Goal: Task Accomplishment & Management: Complete application form

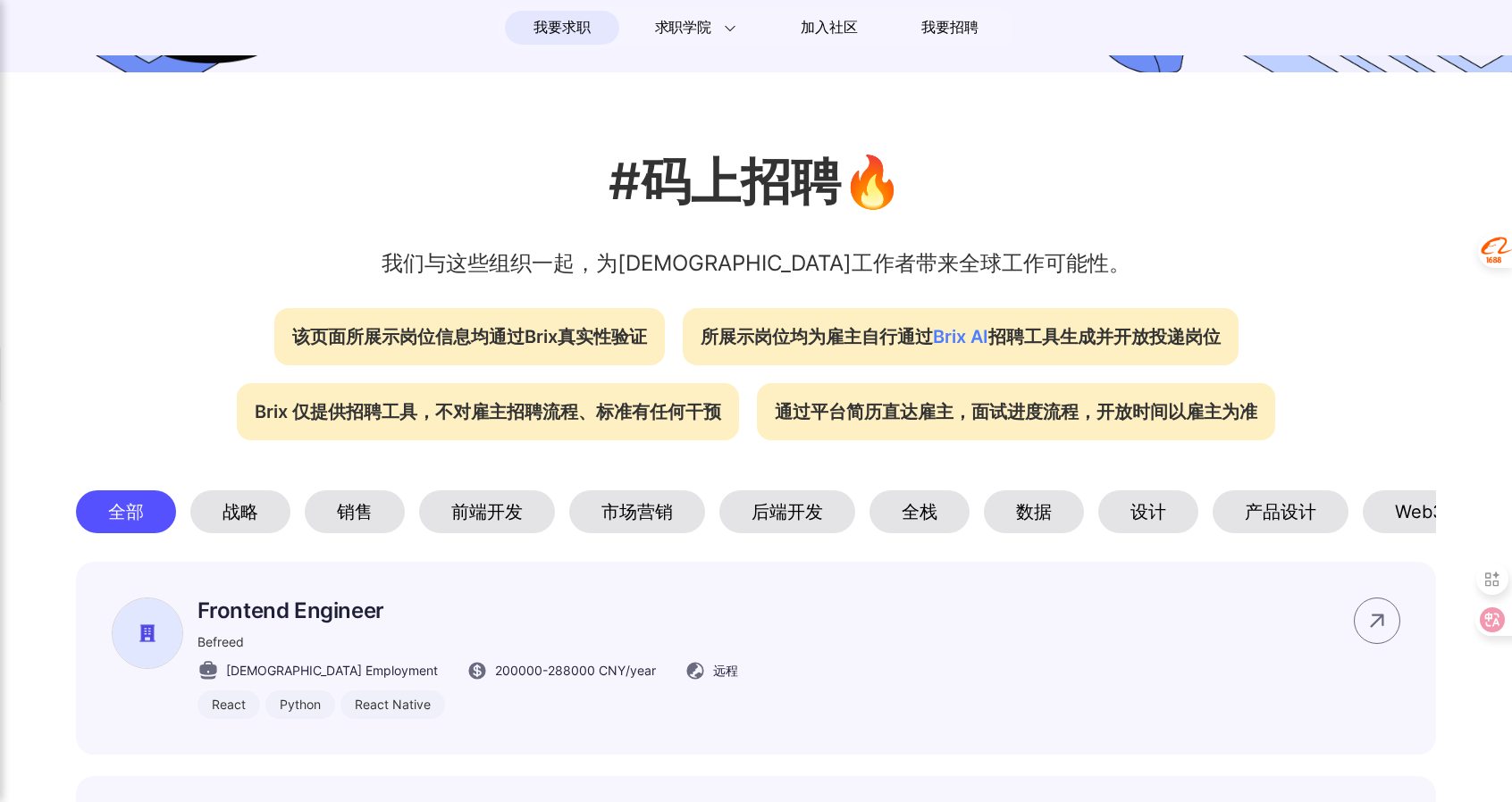
scroll to position [536, 0]
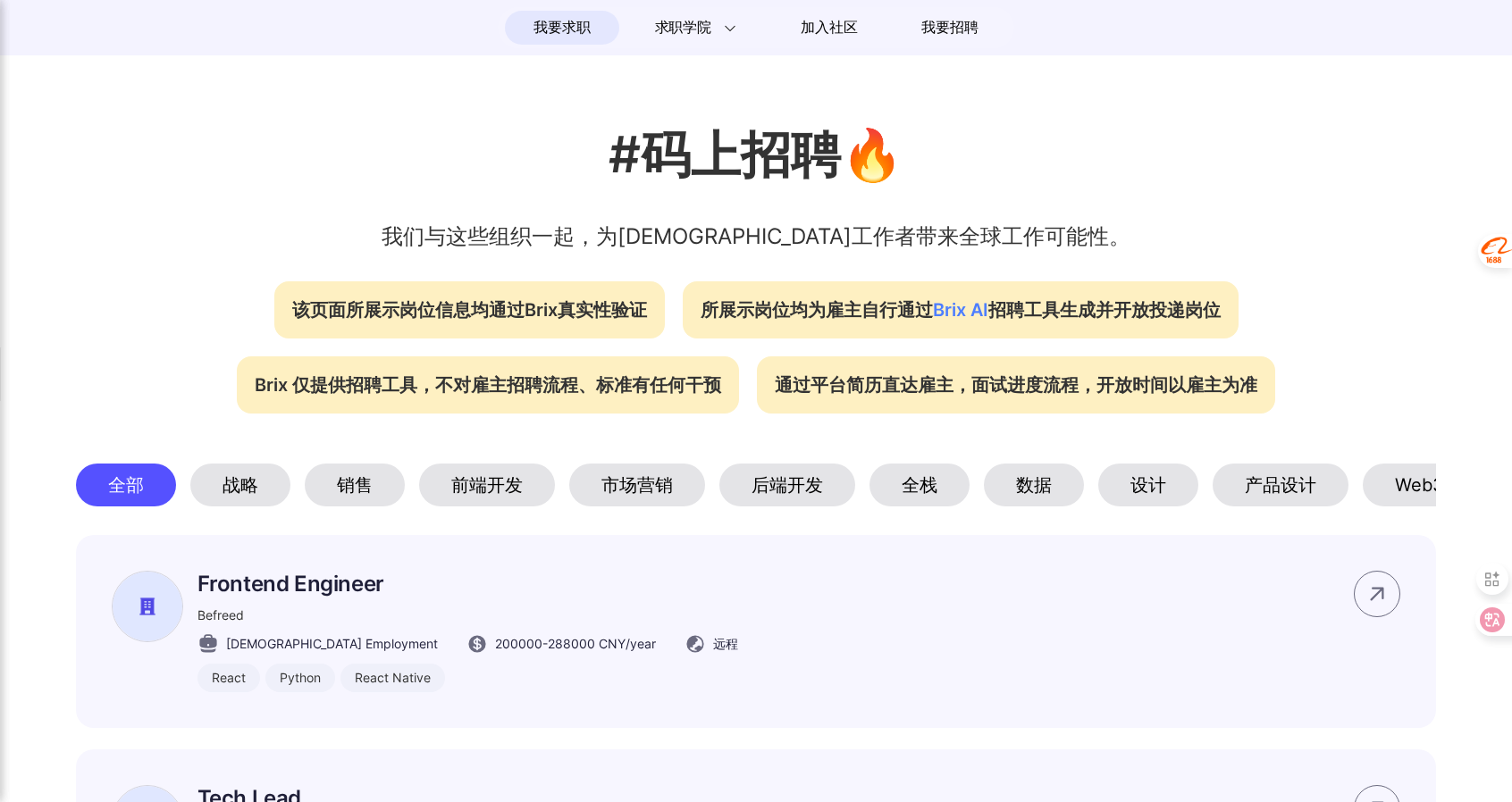
click at [653, 473] on div "市场营销" at bounding box center [637, 485] width 136 height 43
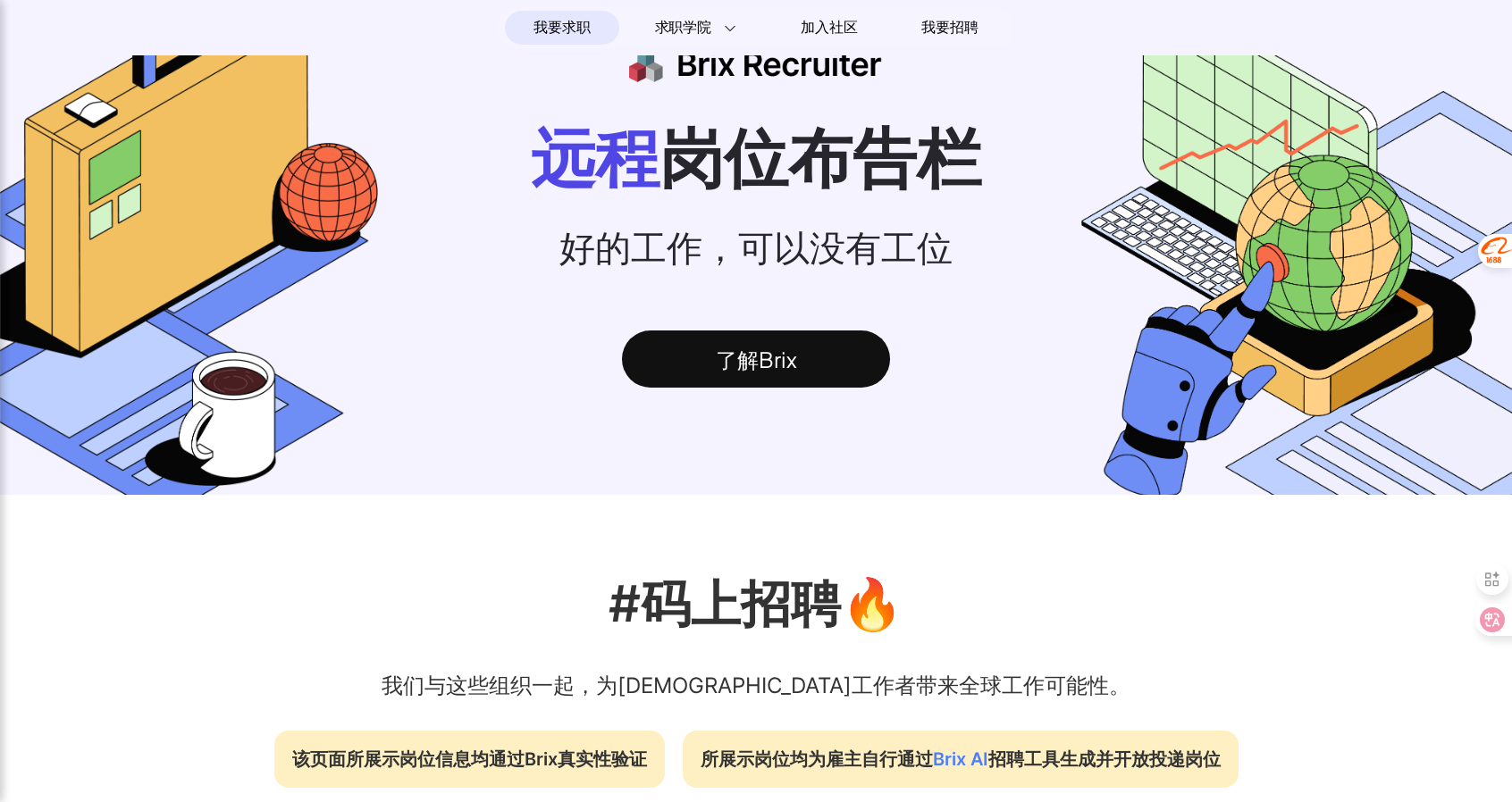
scroll to position [89, 0]
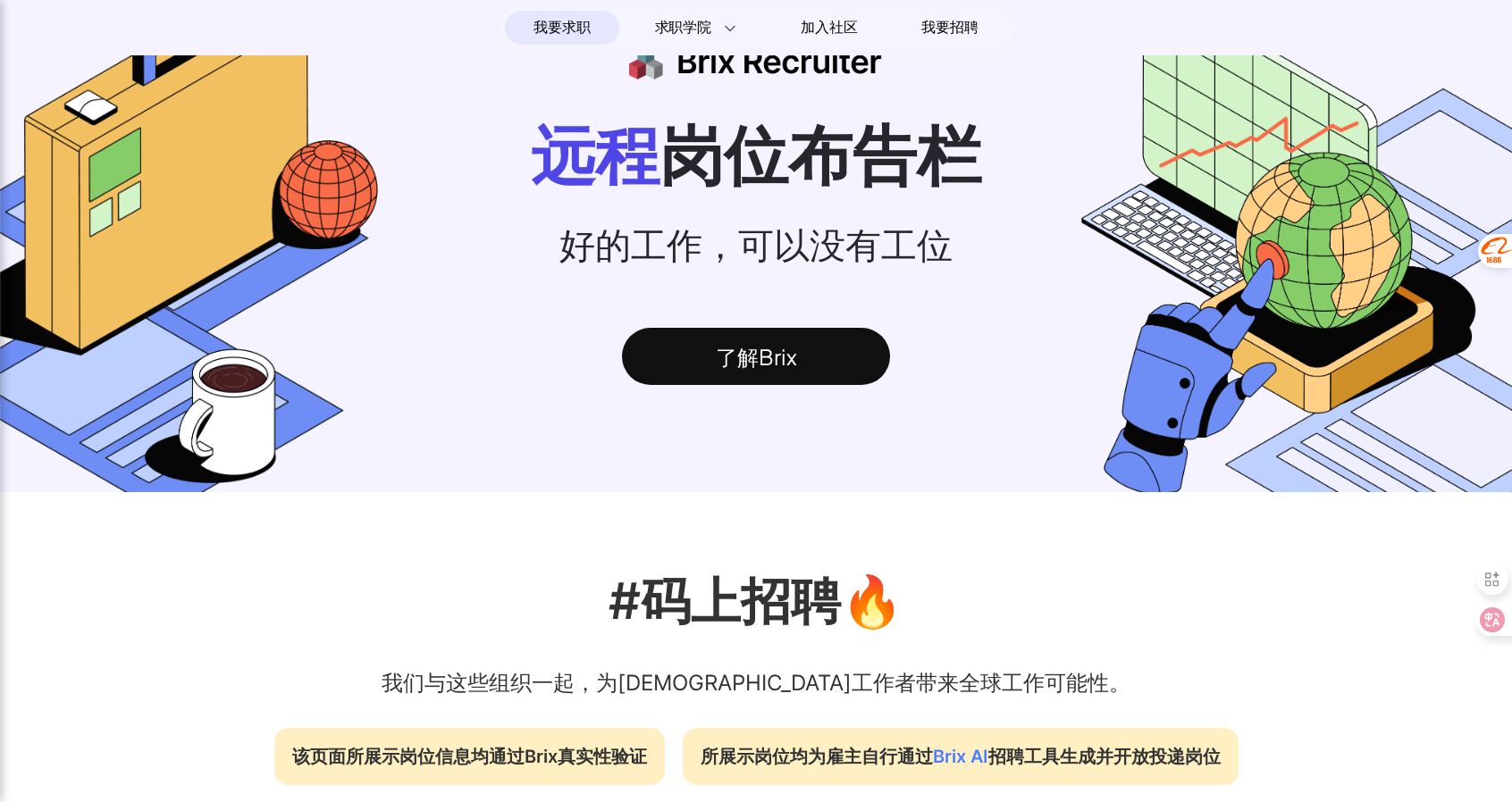
click at [804, 361] on div "了解Brix" at bounding box center [756, 356] width 268 height 57
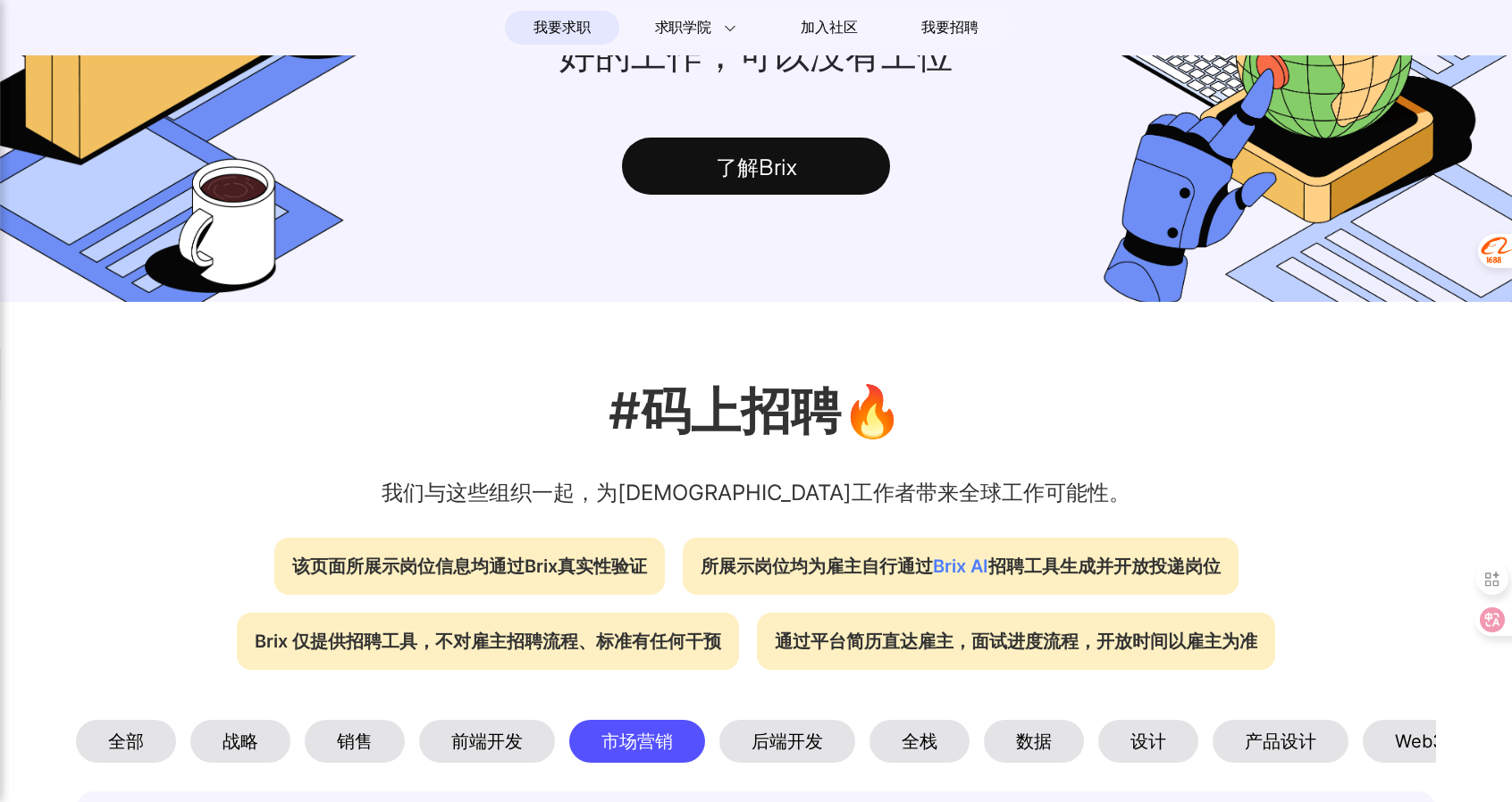
scroll to position [0, 0]
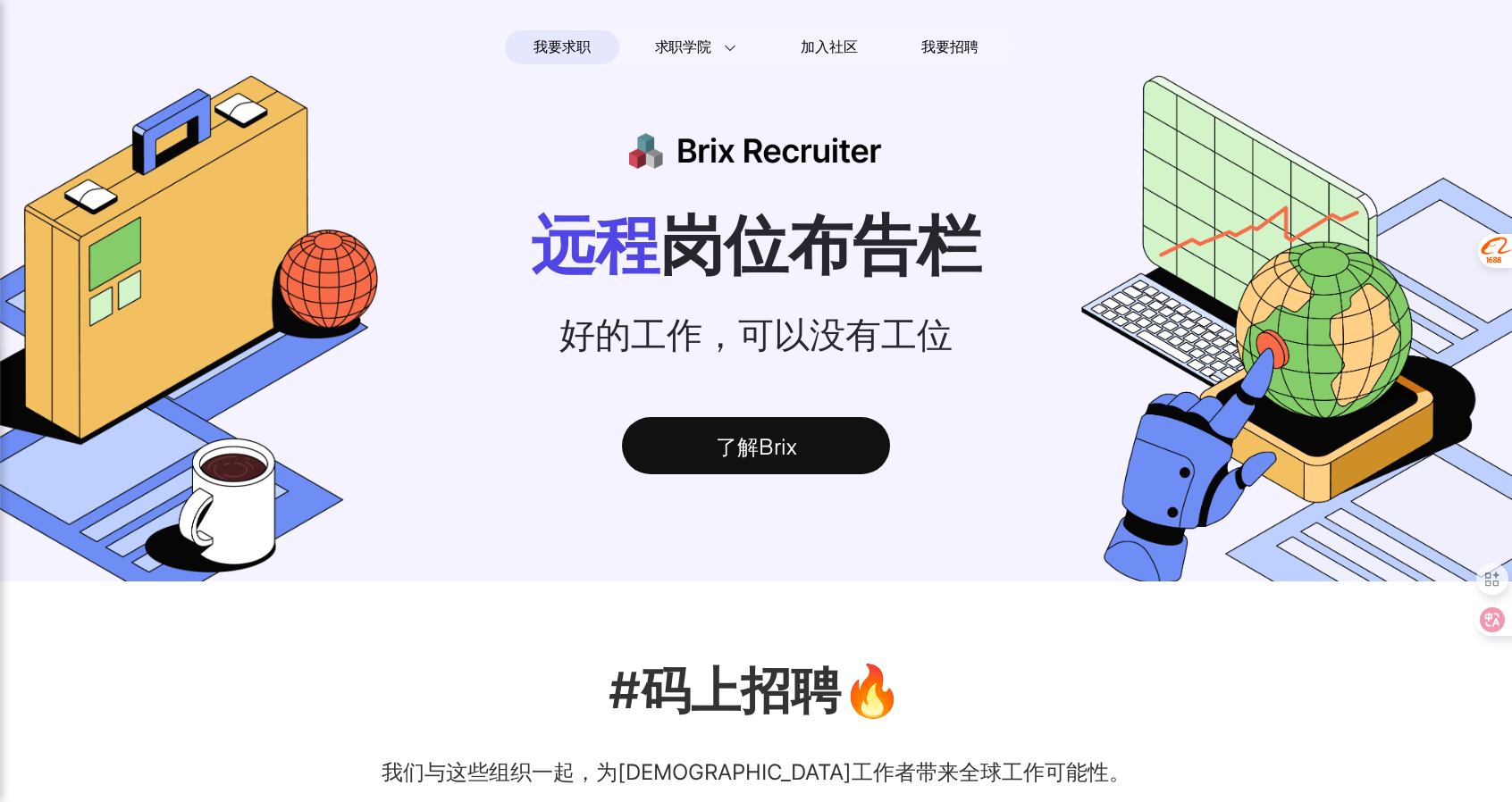
click at [577, 47] on span "我要求职" at bounding box center [561, 47] width 56 height 28
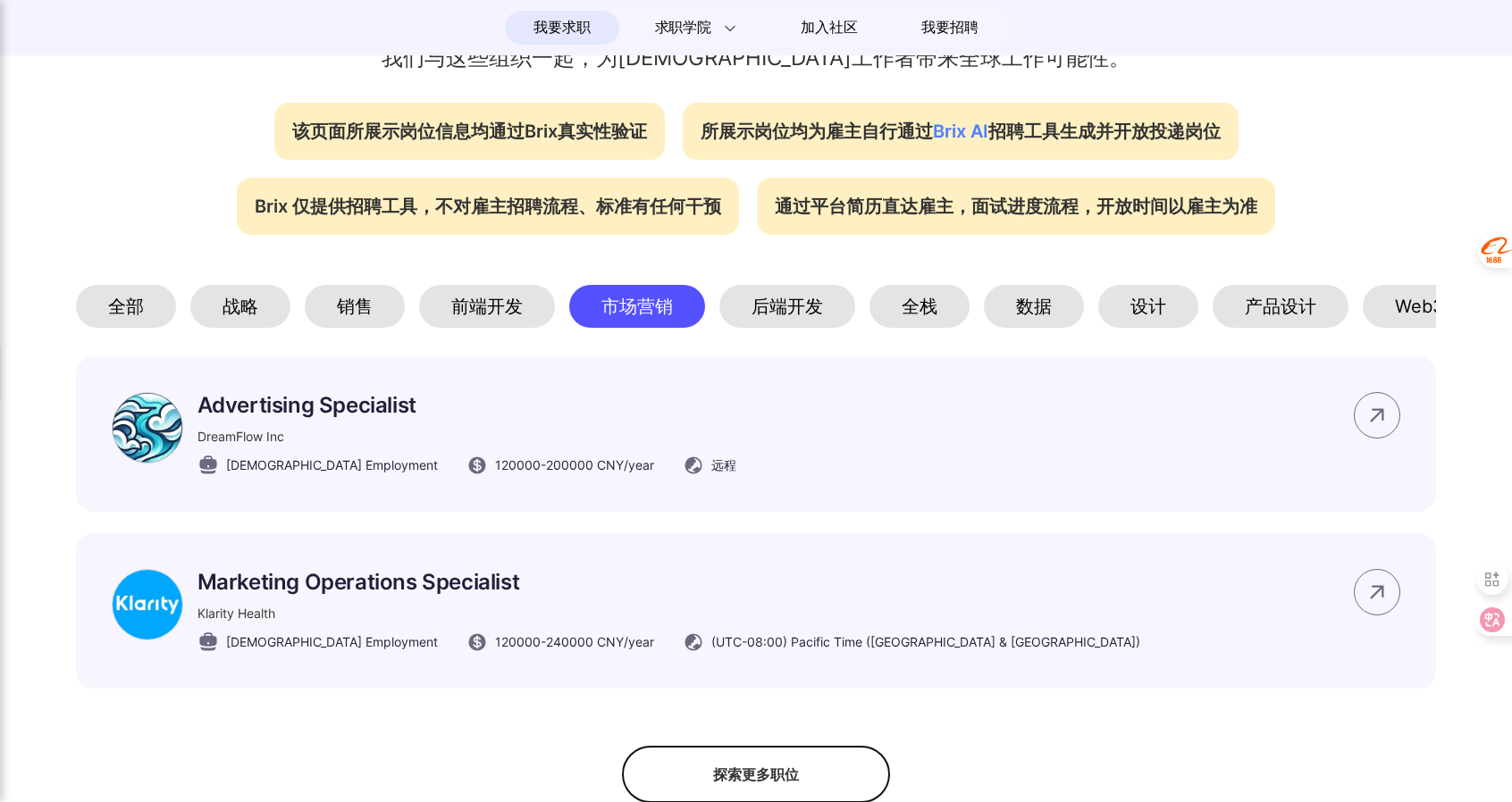
click at [935, 305] on div "全栈" at bounding box center [919, 306] width 100 height 43
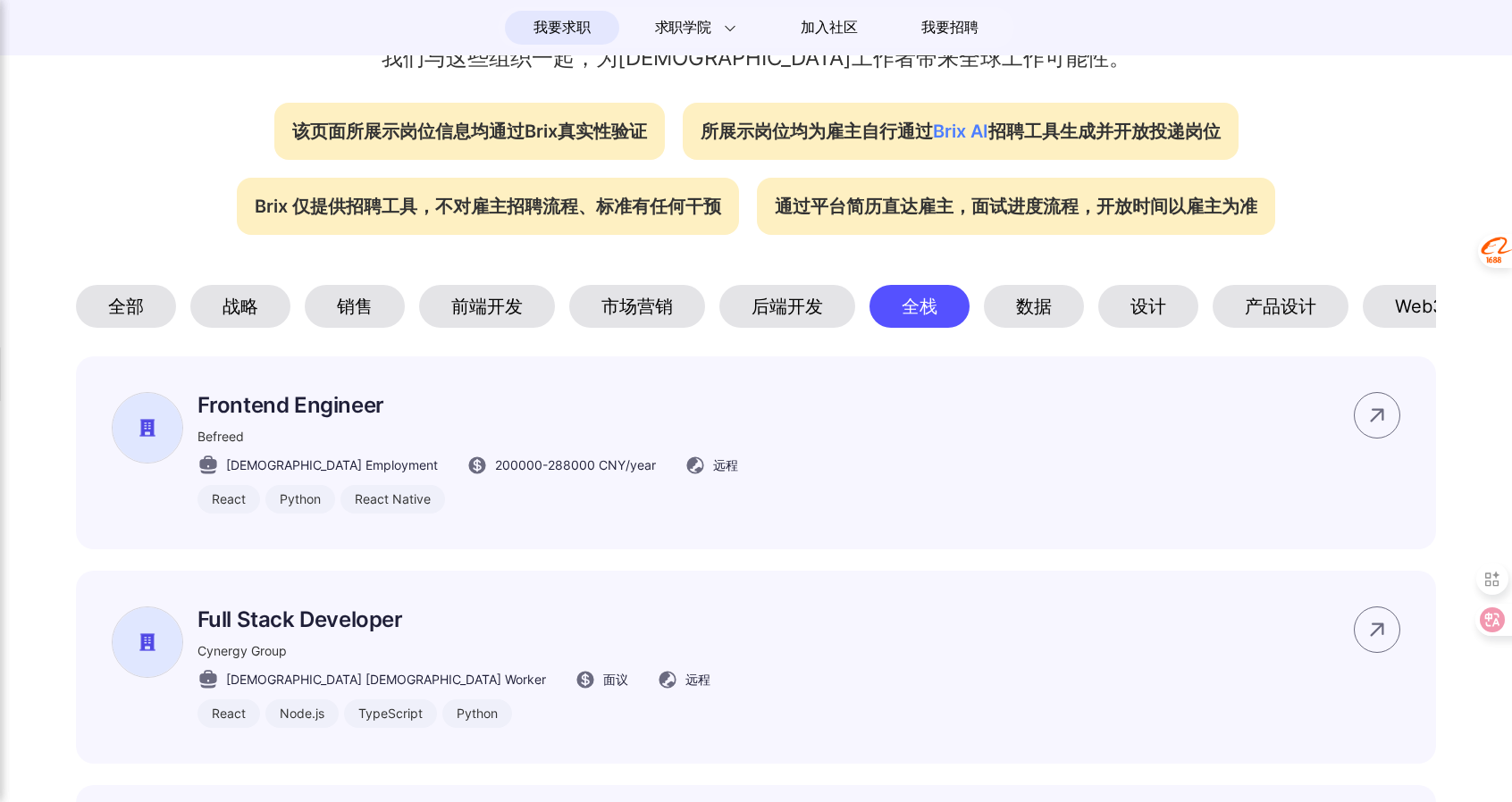
click at [756, 301] on div "后端开发" at bounding box center [788, 306] width 136 height 43
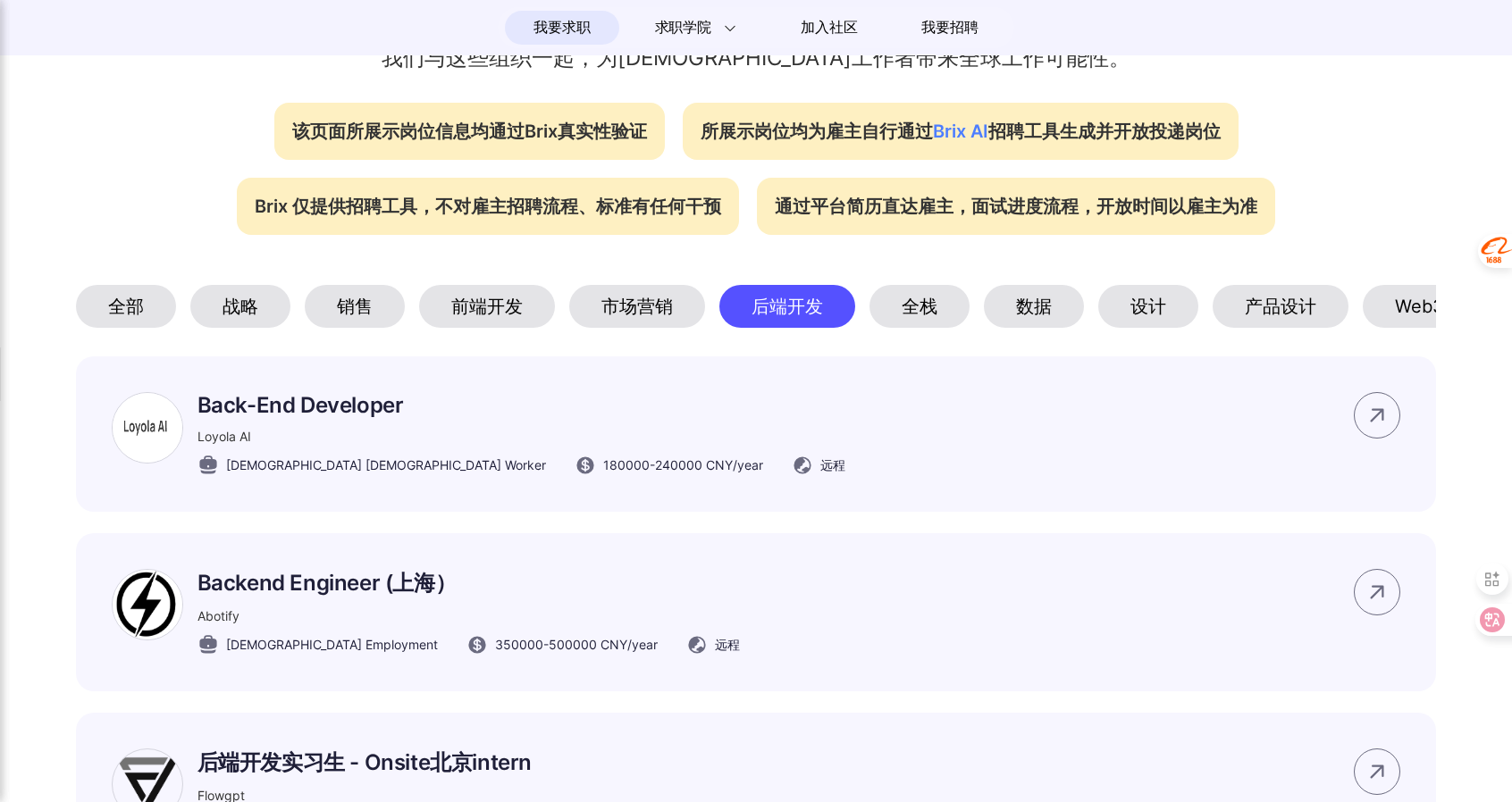
click at [596, 310] on div "市场营销" at bounding box center [637, 306] width 136 height 43
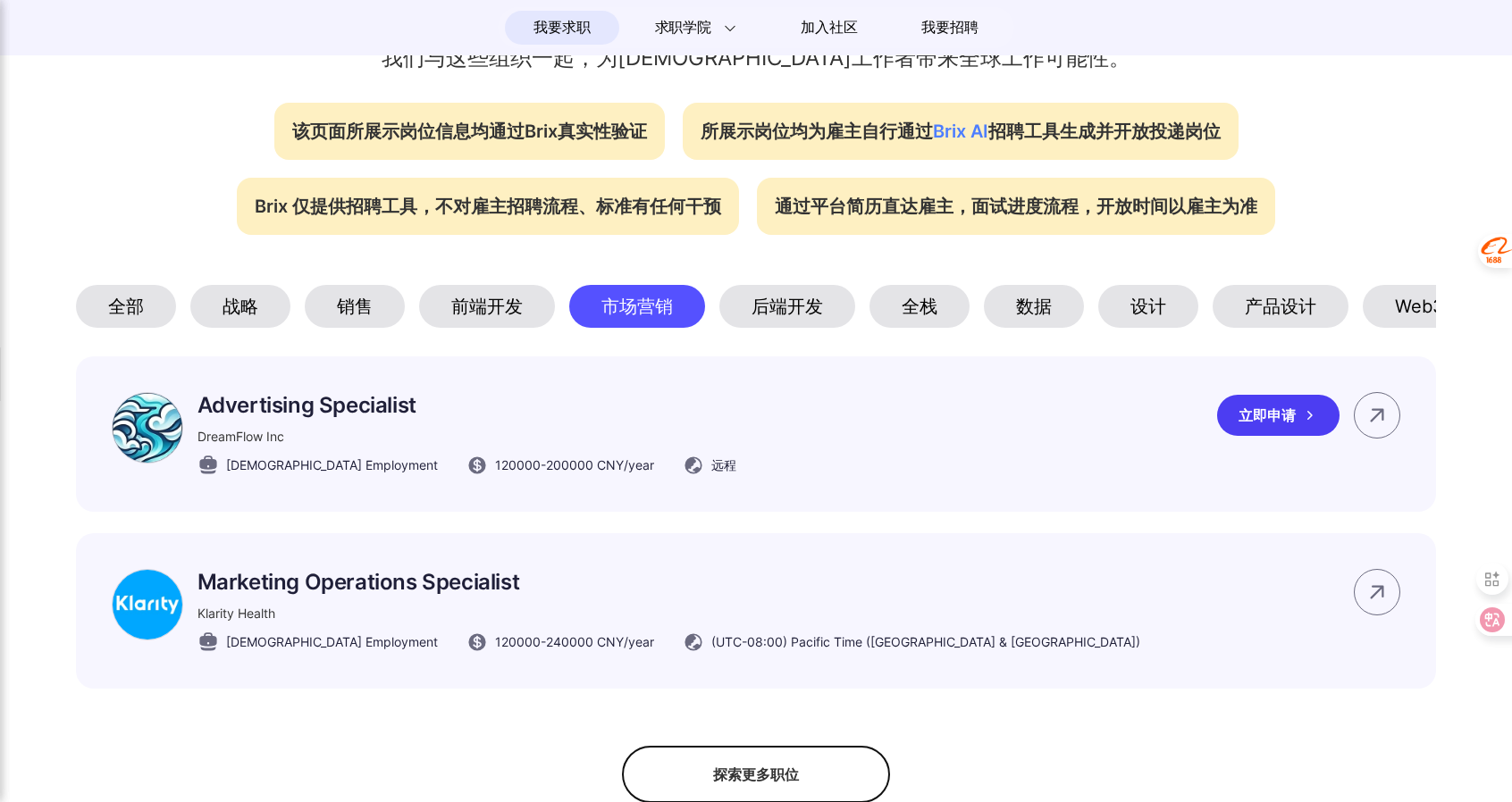
click at [1310, 422] on icon at bounding box center [1309, 414] width 17 height 17
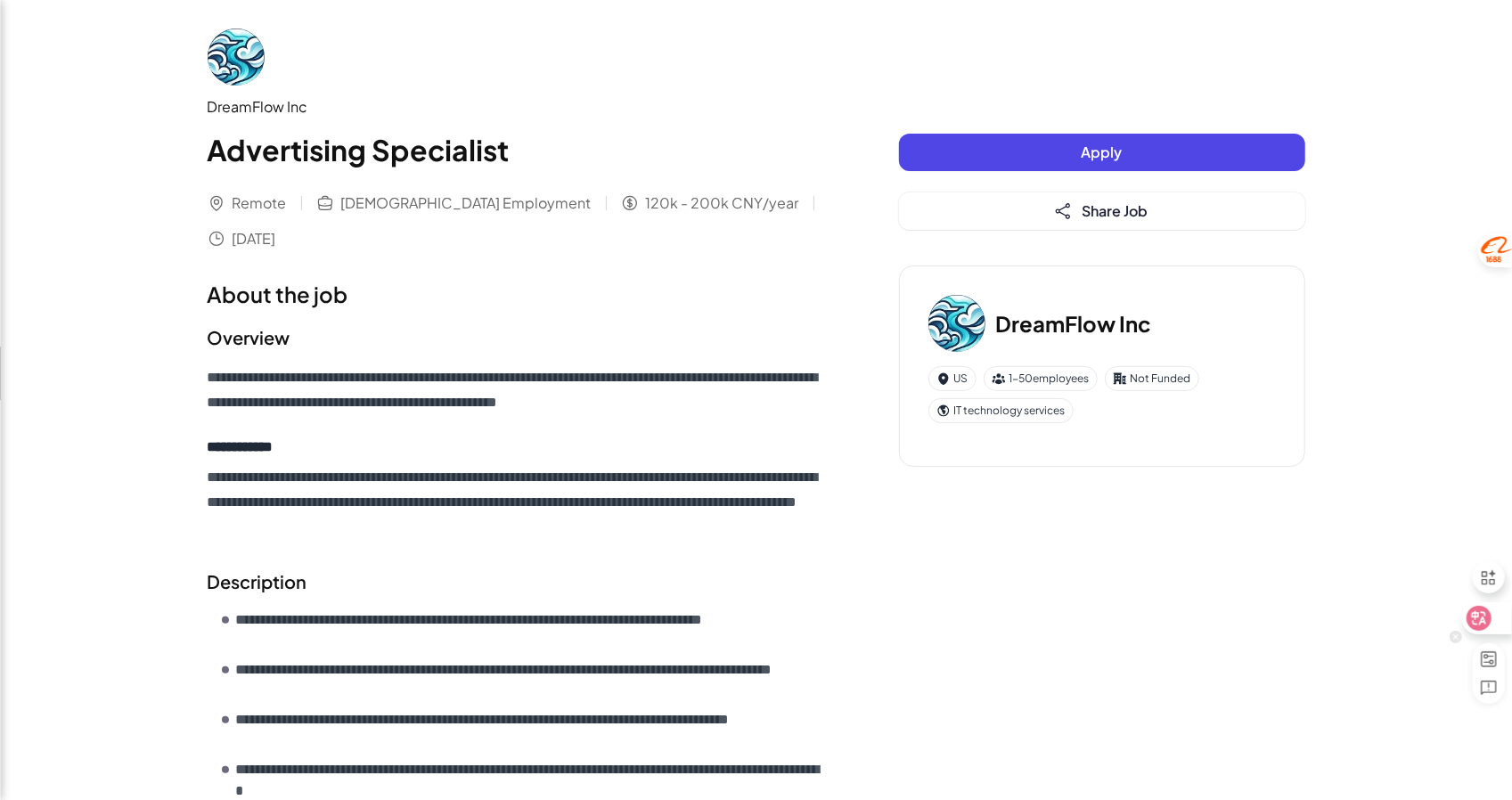
click at [1475, 614] on icon at bounding box center [1479, 619] width 16 height 15
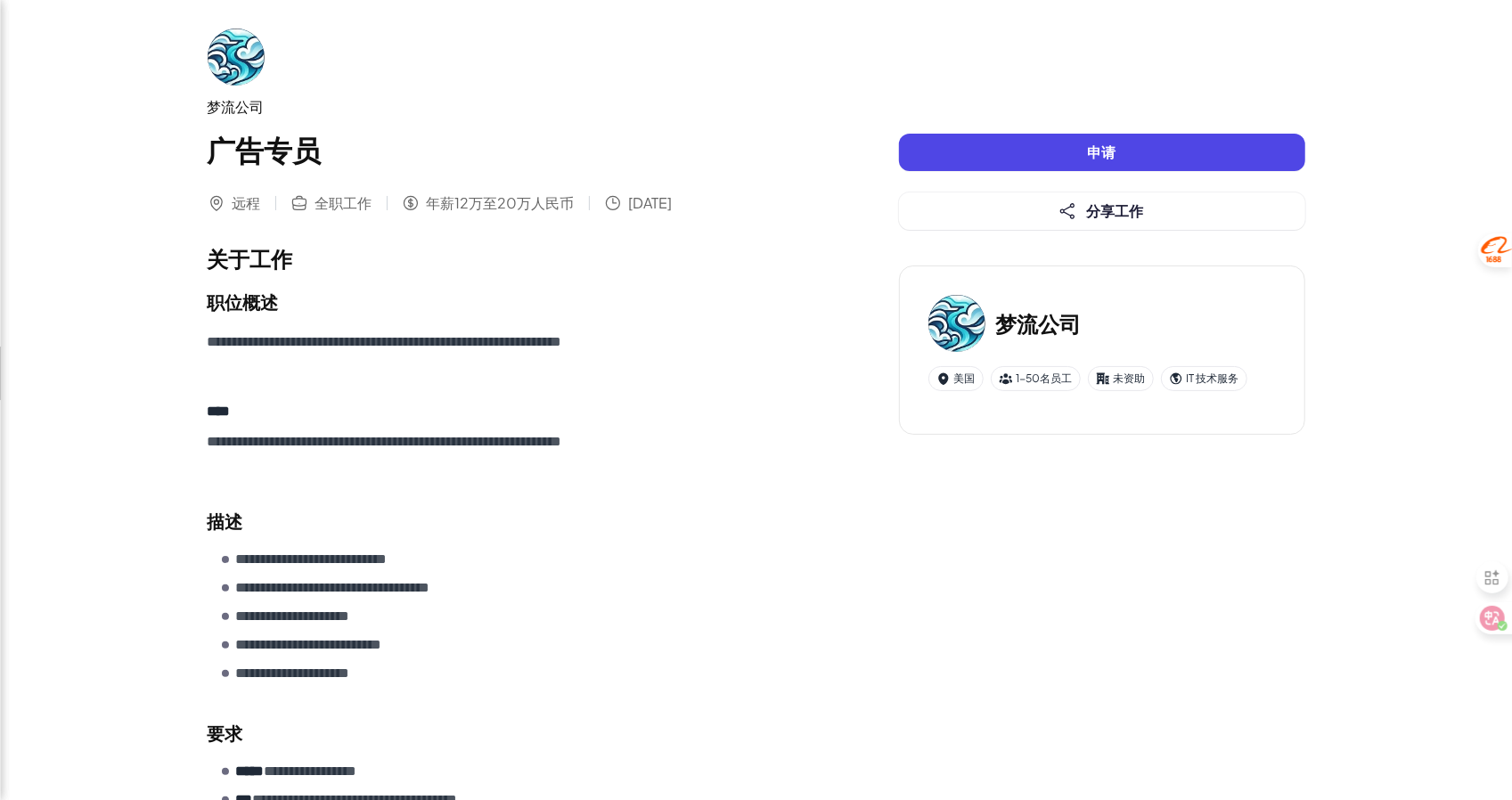
click at [1140, 144] on button "申请" at bounding box center [1101, 152] width 406 height 38
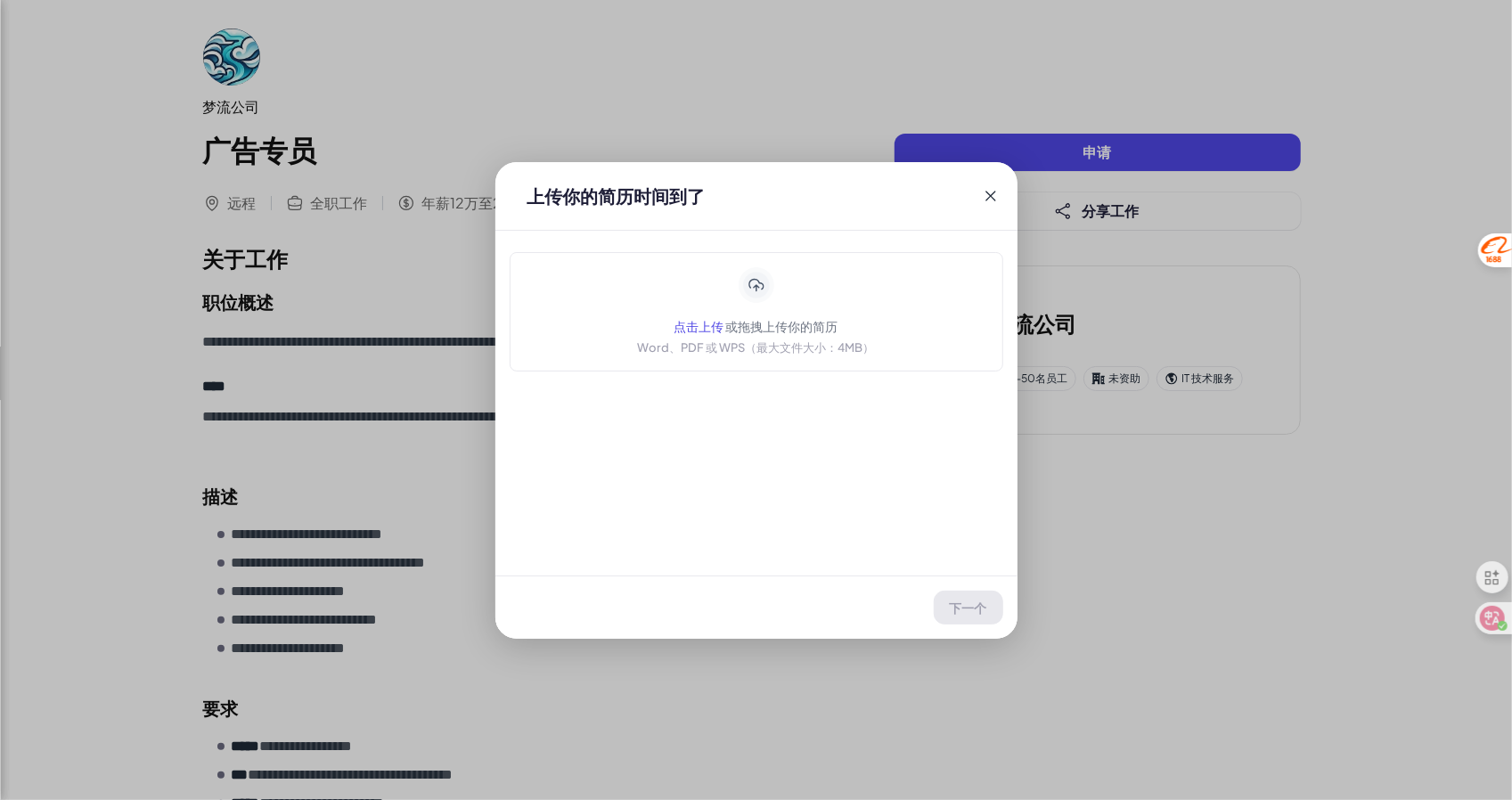
click at [990, 187] on icon at bounding box center [990, 195] width 17 height 17
